Goal: Task Accomplishment & Management: Complete application form

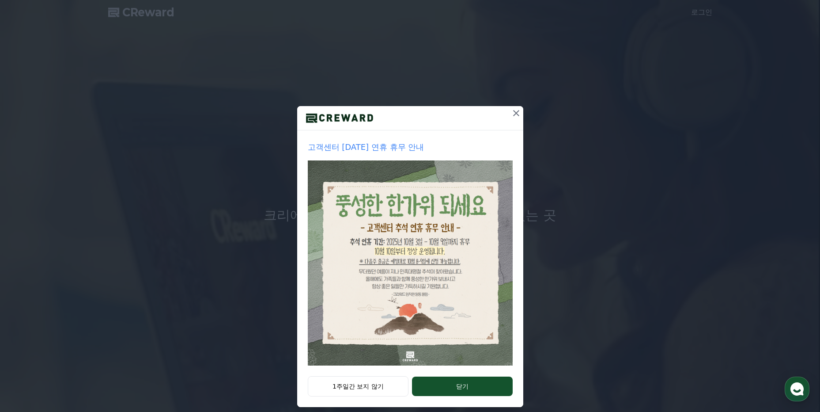
click at [511, 113] on icon at bounding box center [516, 113] width 11 height 11
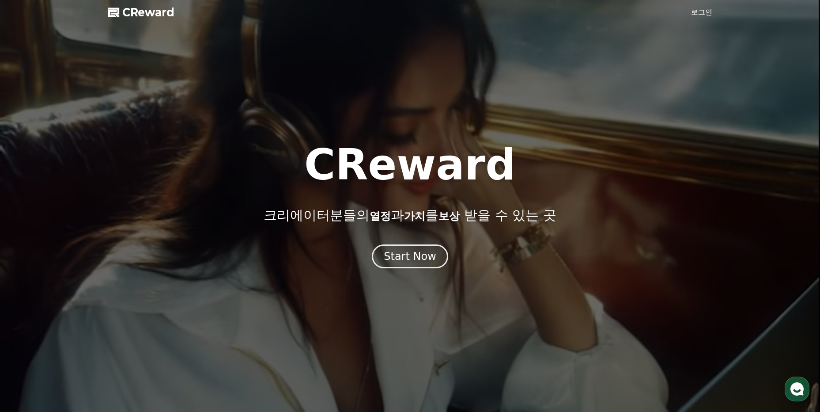
click at [699, 14] on link "로그인" at bounding box center [701, 12] width 21 height 11
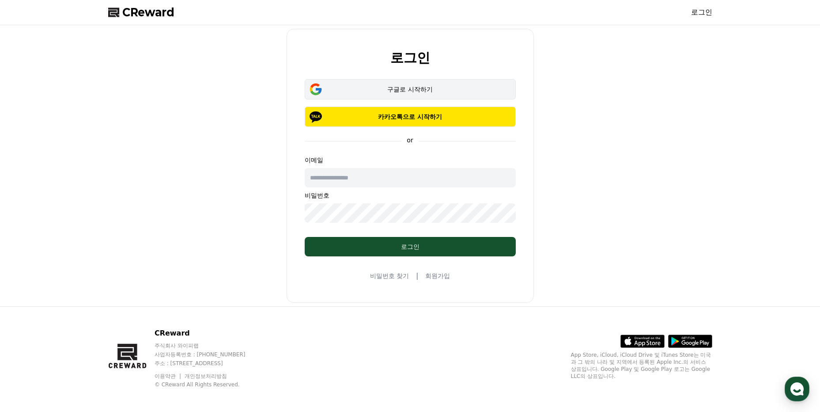
click at [407, 87] on div "구글로 시작하기" at bounding box center [411, 89] width 186 height 9
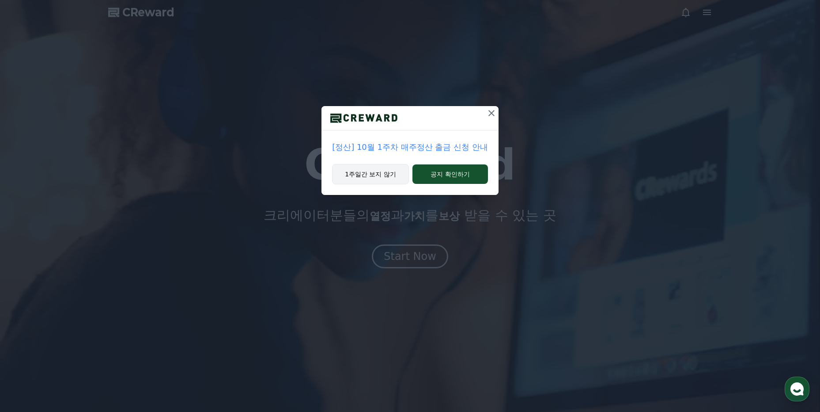
click at [372, 179] on button "1주일간 보지 않기" at bounding box center [370, 174] width 77 height 20
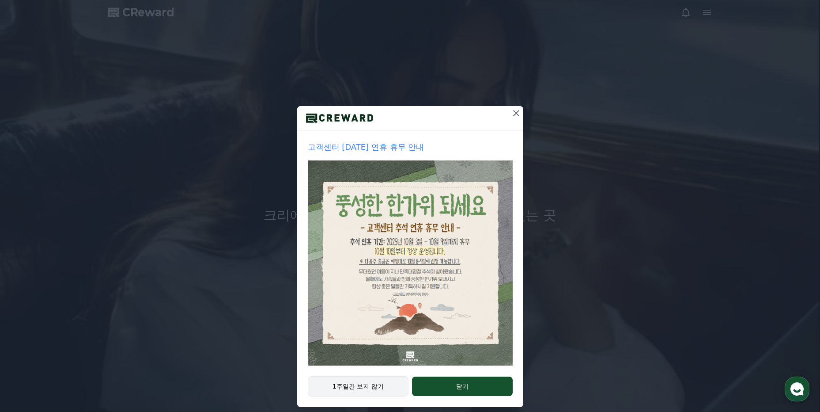
click at [359, 382] on button "1주일간 보지 않기" at bounding box center [358, 386] width 101 height 20
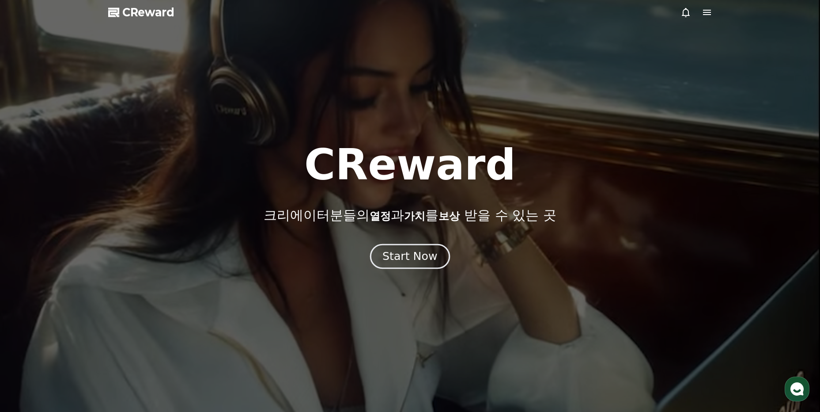
click at [414, 263] on div "Start Now" at bounding box center [410, 256] width 55 height 15
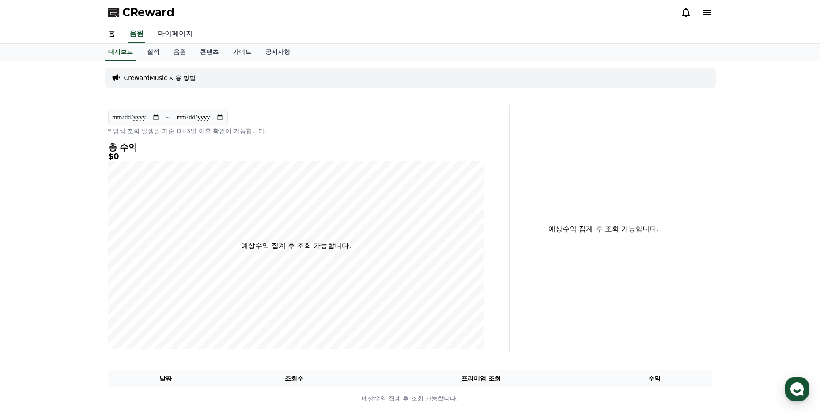
click at [173, 37] on link "마이페이지" at bounding box center [175, 34] width 49 height 19
select select "**********"
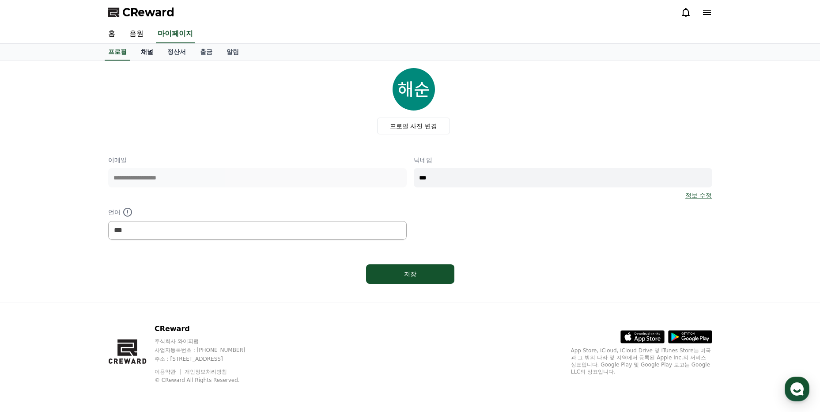
click at [148, 52] on link "채널" at bounding box center [147, 52] width 27 height 17
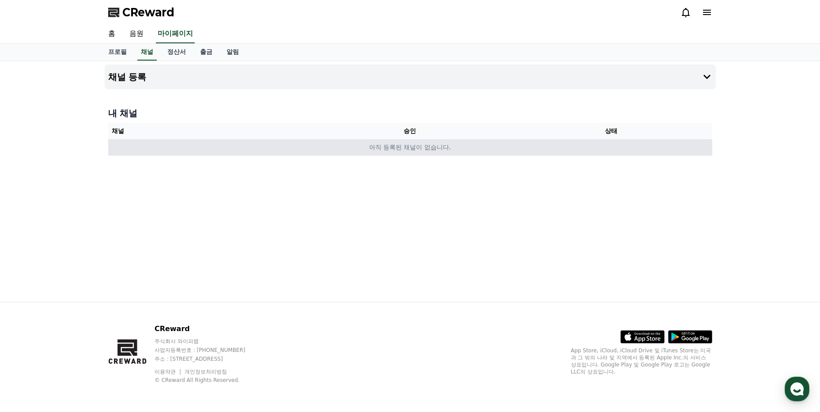
click at [446, 150] on td "아직 등록된 채널이 없습니다." at bounding box center [410, 147] width 604 height 16
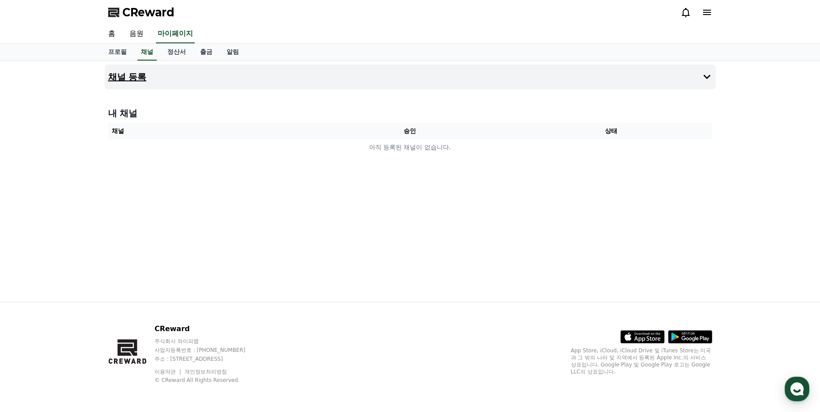
click at [127, 73] on h4 "채널 등록" at bounding box center [127, 77] width 38 height 10
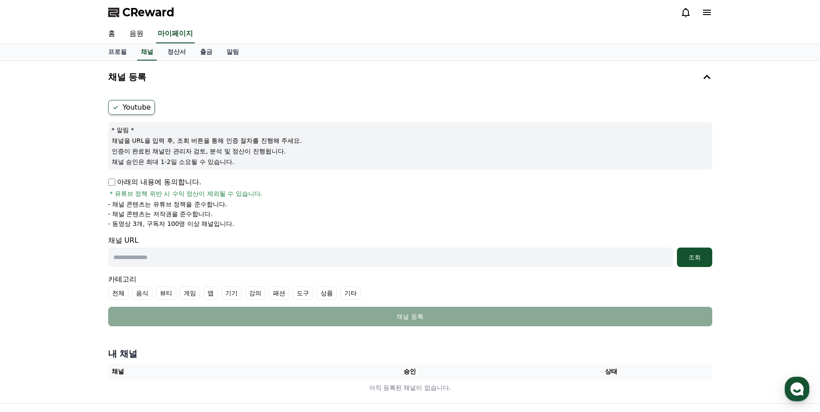
click at [131, 104] on label "Youtube" at bounding box center [131, 107] width 47 height 15
click at [115, 182] on p "아래의 내용에 동의합니다." at bounding box center [154, 182] width 93 height 11
click at [168, 255] on input "text" at bounding box center [390, 256] width 565 height 19
paste input "**********"
type input "**********"
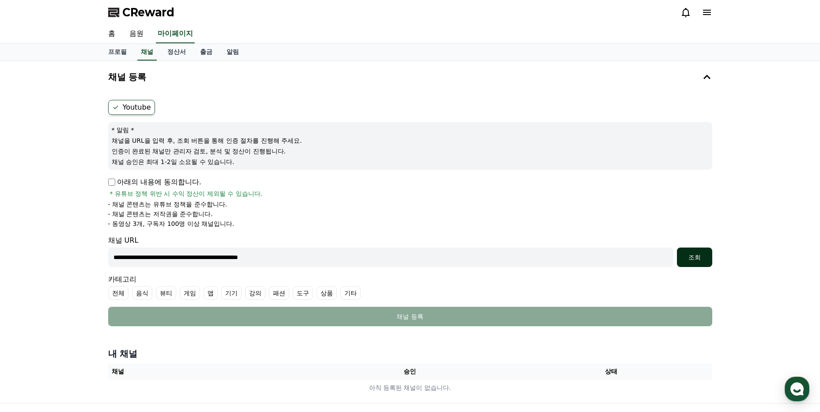
click at [697, 255] on div "조회" at bounding box center [695, 257] width 28 height 9
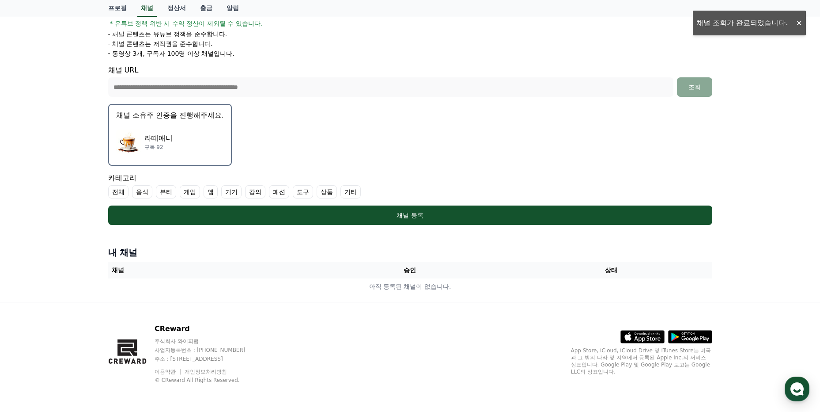
scroll to position [108, 0]
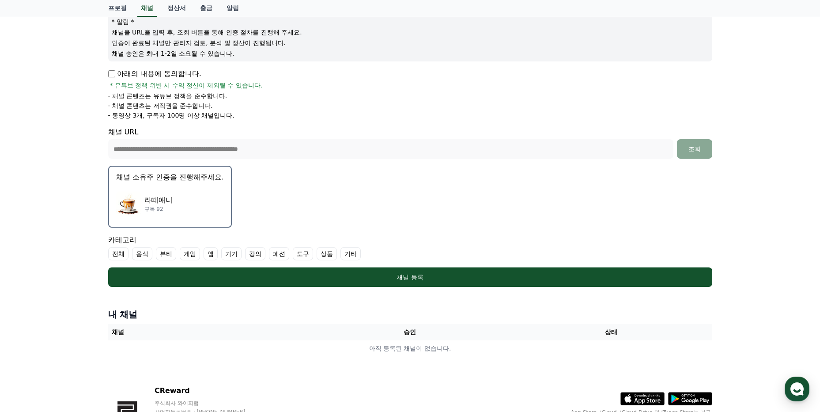
click at [191, 178] on p "채널 소유주 인증을 진행해주세요." at bounding box center [170, 177] width 108 height 11
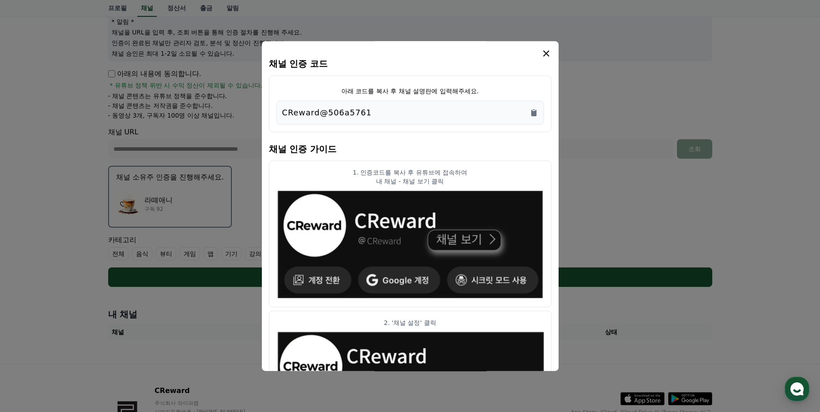
click at [376, 110] on div "CReward@506a5761" at bounding box center [410, 112] width 256 height 12
click at [537, 110] on div "CReward@506a5761" at bounding box center [411, 113] width 268 height 24
click at [534, 112] on icon "Copy to clipboard" at bounding box center [533, 113] width 5 height 7
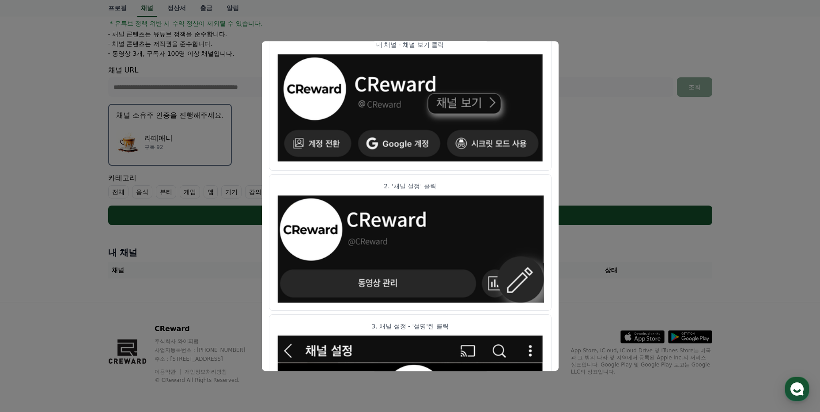
scroll to position [38, 0]
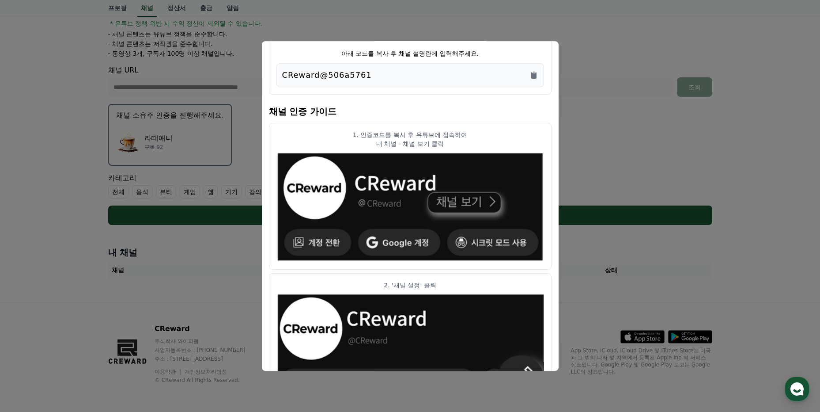
click at [624, 94] on button "close modal" at bounding box center [410, 206] width 820 height 412
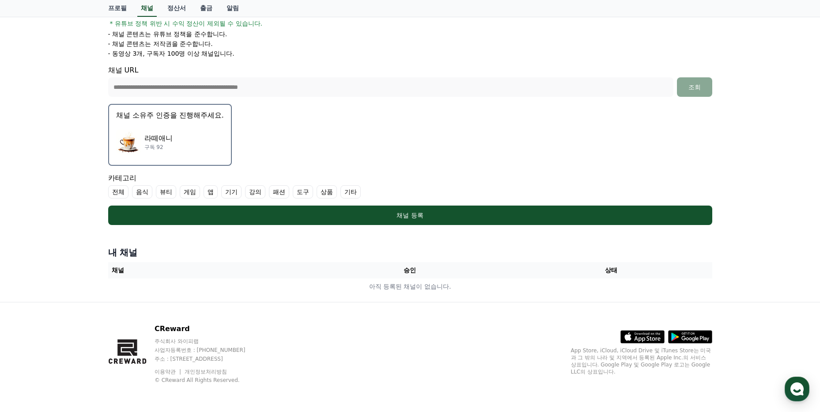
click at [162, 119] on p "채널 소유주 인증을 진행해주세요." at bounding box center [170, 115] width 108 height 11
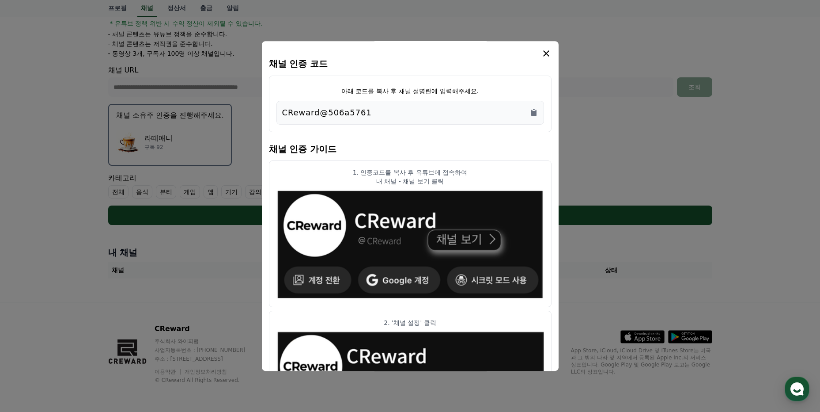
scroll to position [433, 0]
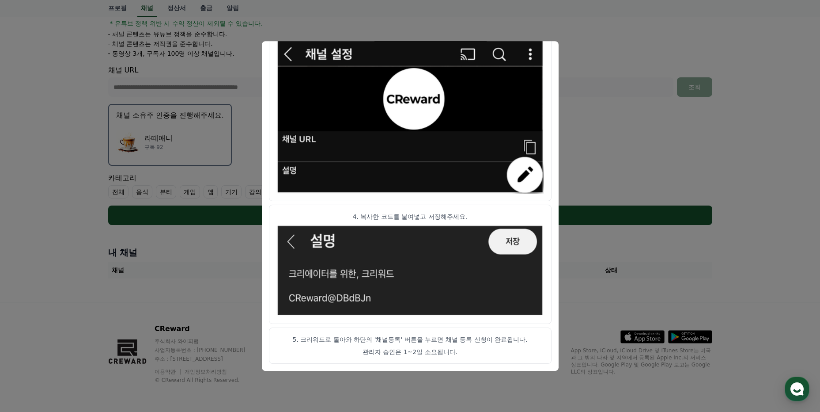
click at [636, 78] on button "close modal" at bounding box center [410, 206] width 820 height 412
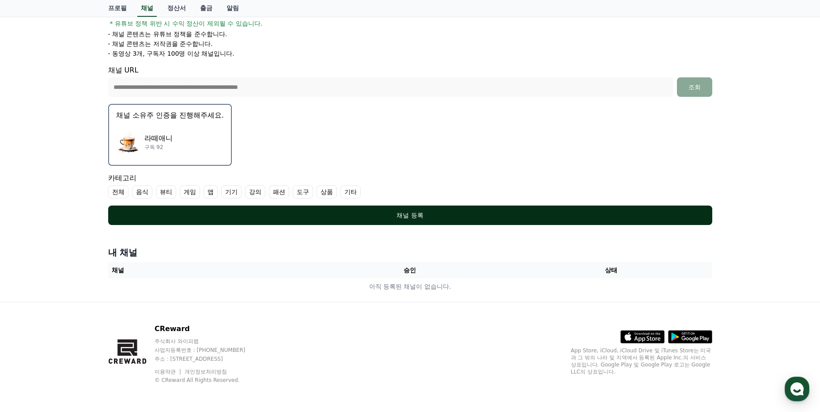
click at [425, 223] on button "채널 등록" at bounding box center [410, 214] width 604 height 19
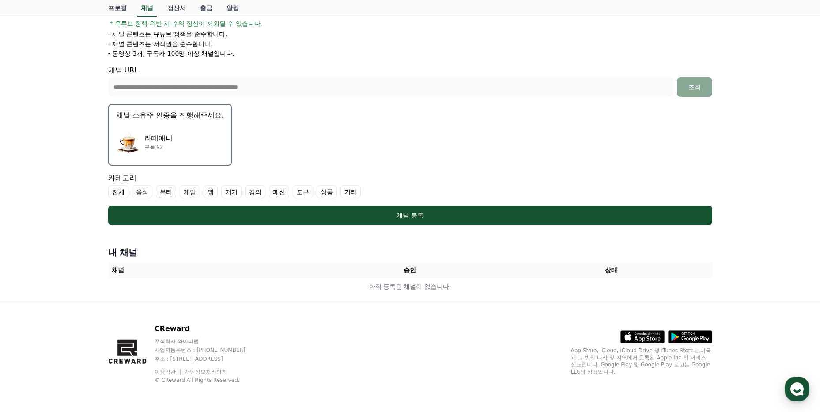
click at [349, 197] on label "기타" at bounding box center [351, 191] width 20 height 13
click at [121, 193] on label "전체" at bounding box center [118, 191] width 20 height 13
click at [128, 192] on label "전체" at bounding box center [123, 191] width 31 height 13
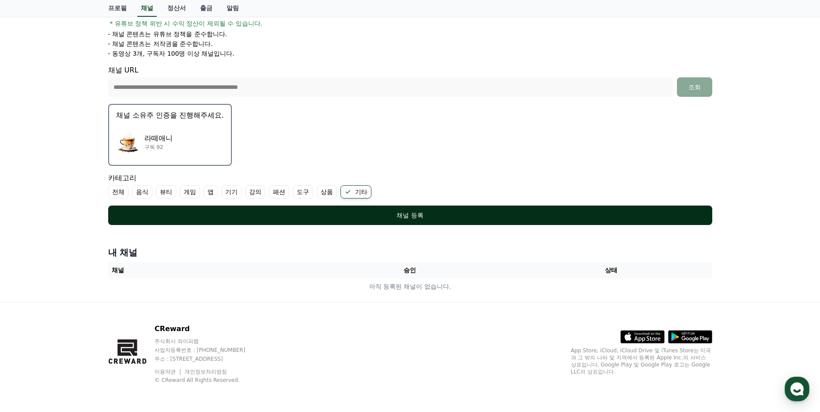
click at [289, 213] on div "채널 등록" at bounding box center [410, 215] width 569 height 9
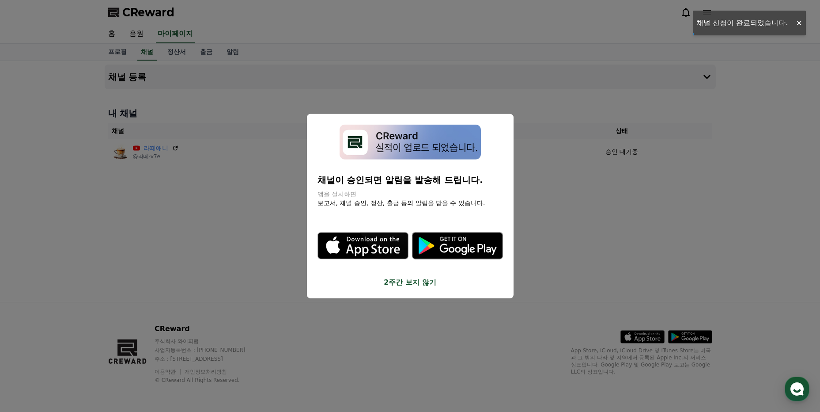
click at [609, 225] on button "close modal" at bounding box center [410, 206] width 820 height 412
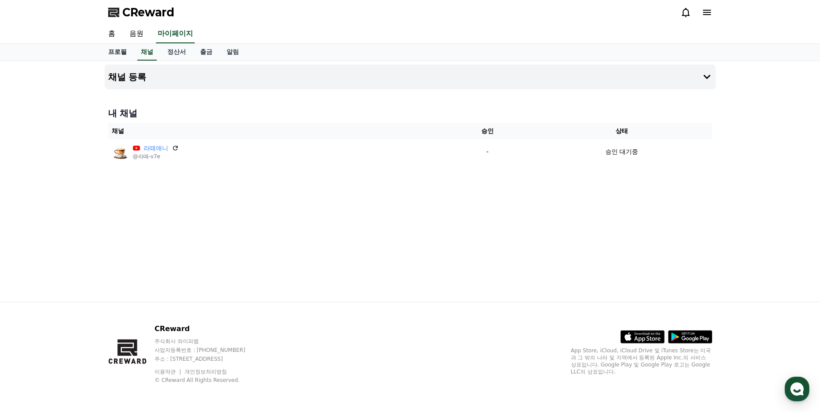
click at [120, 52] on link "프로필" at bounding box center [117, 52] width 33 height 17
select select "**********"
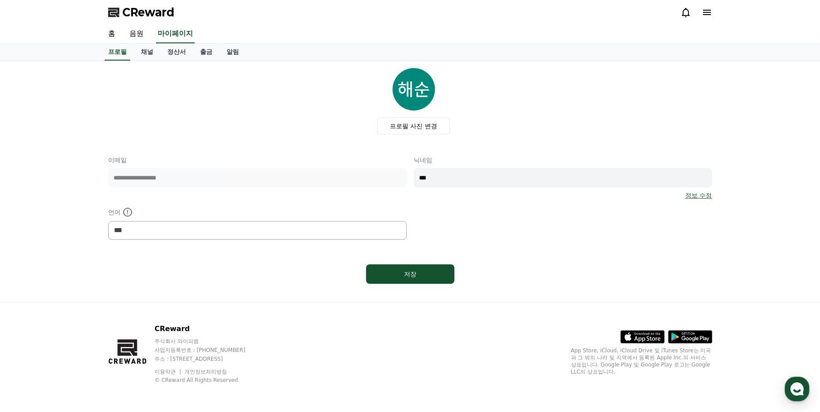
click at [136, 52] on link "채널" at bounding box center [147, 52] width 27 height 17
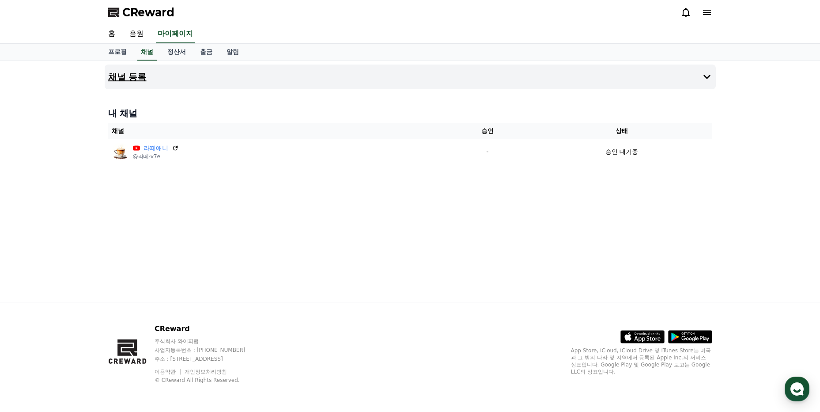
click at [689, 77] on button "채널 등록" at bounding box center [410, 76] width 611 height 25
